Goal: Use online tool/utility: Utilize a website feature to perform a specific function

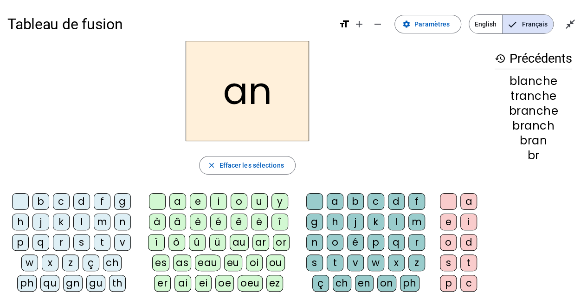
click at [18, 244] on div "p" at bounding box center [20, 242] width 17 height 17
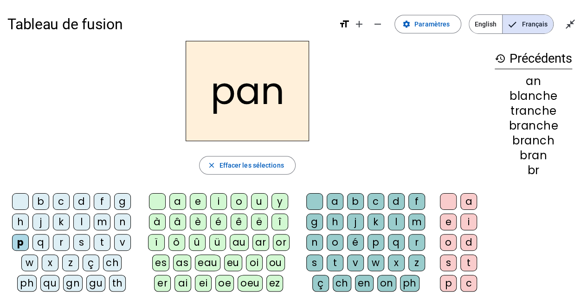
click at [40, 204] on div "b" at bounding box center [40, 201] width 17 height 17
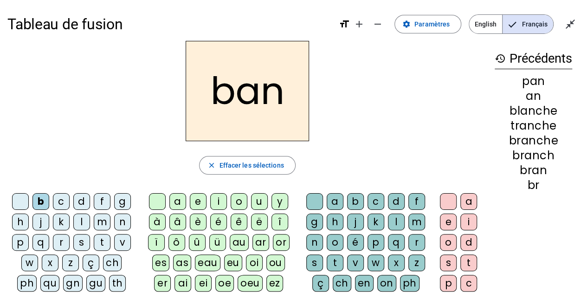
click at [376, 202] on div "c" at bounding box center [375, 201] width 17 height 17
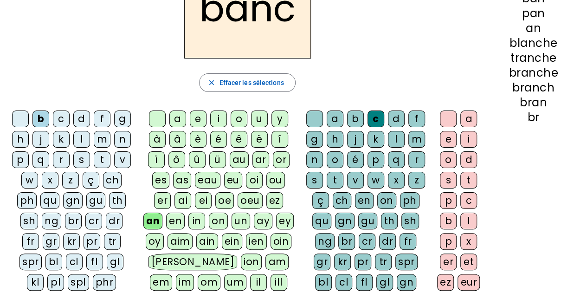
scroll to position [86, 0]
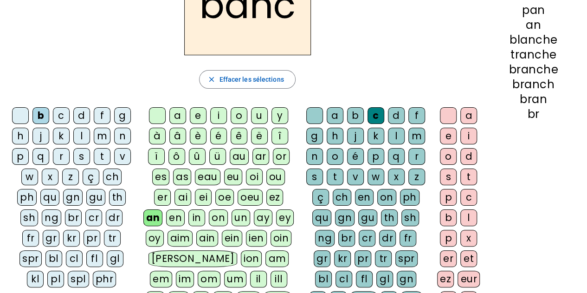
click at [45, 258] on div "bl" at bounding box center [53, 258] width 17 height 17
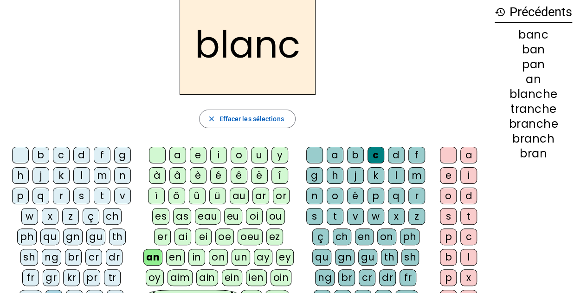
scroll to position [47, 0]
click at [341, 238] on div "ch" at bounding box center [342, 236] width 19 height 17
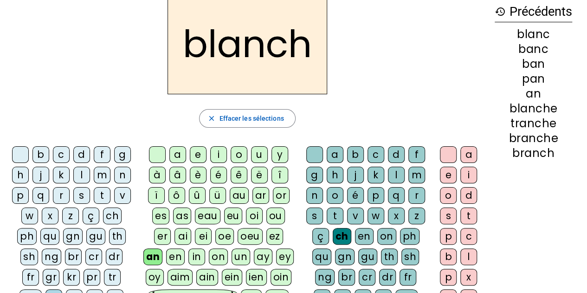
click at [447, 173] on div "e" at bounding box center [448, 175] width 17 height 17
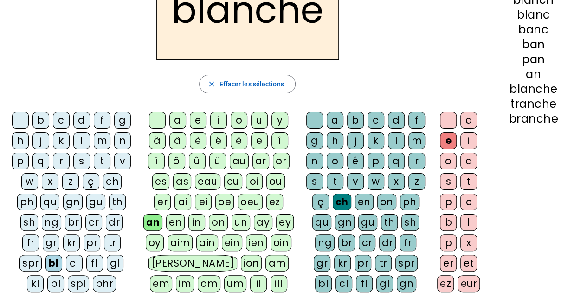
scroll to position [84, 0]
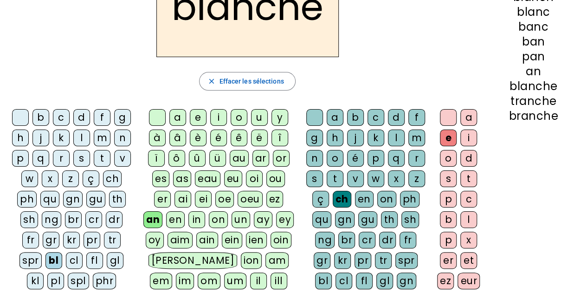
click at [65, 219] on div "br" at bounding box center [73, 219] width 17 height 17
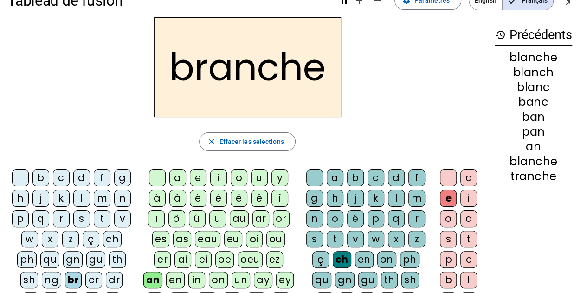
scroll to position [41, 0]
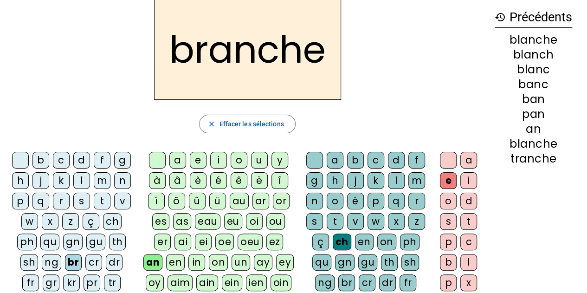
click at [104, 282] on div "tr" at bounding box center [112, 282] width 17 height 17
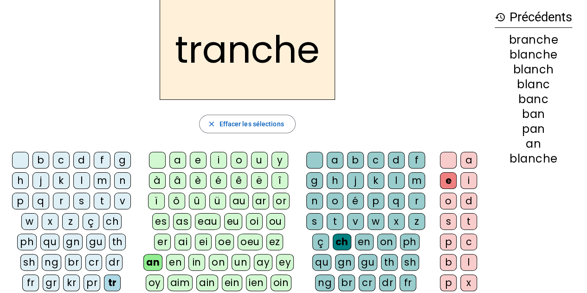
click at [65, 258] on div "br" at bounding box center [73, 262] width 17 height 17
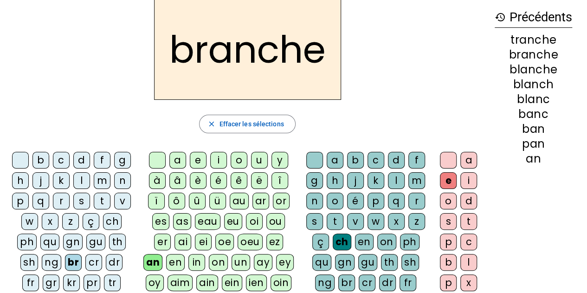
click at [100, 180] on div "m" at bounding box center [102, 180] width 17 height 17
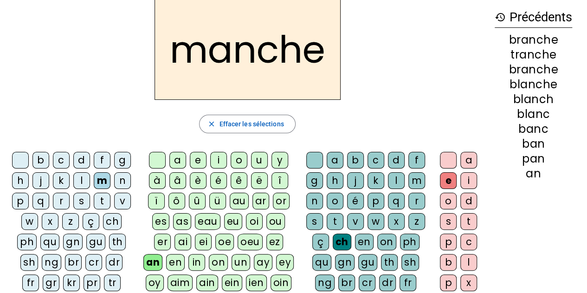
click at [314, 179] on div "g" at bounding box center [314, 180] width 17 height 17
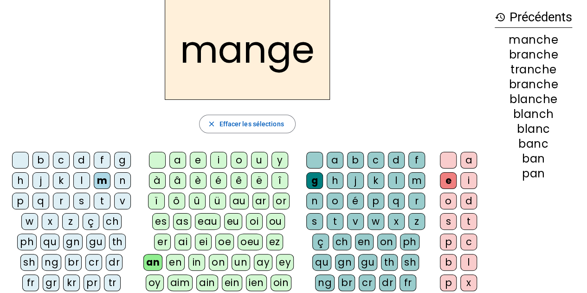
click at [341, 243] on div "ch" at bounding box center [342, 241] width 19 height 17
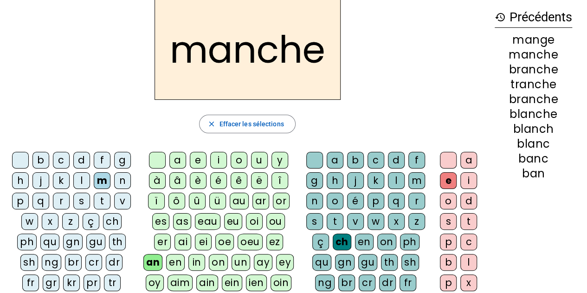
click at [266, 222] on div "ou" at bounding box center [275, 221] width 19 height 17
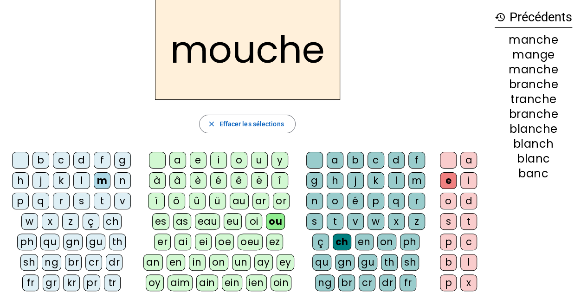
click at [44, 158] on div "b" at bounding box center [40, 160] width 17 height 17
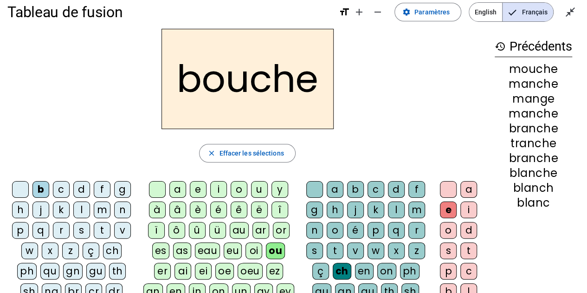
scroll to position [12, 0]
